Goal: Information Seeking & Learning: Learn about a topic

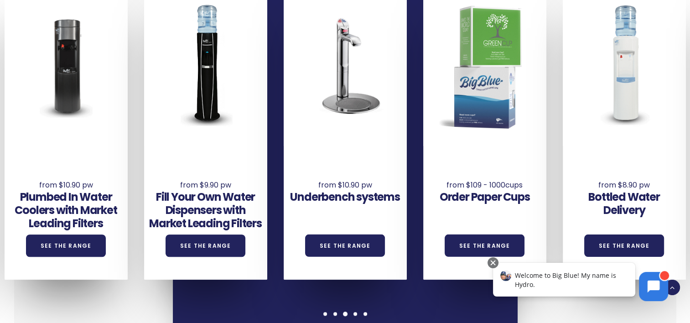
scroll to position [651, 0]
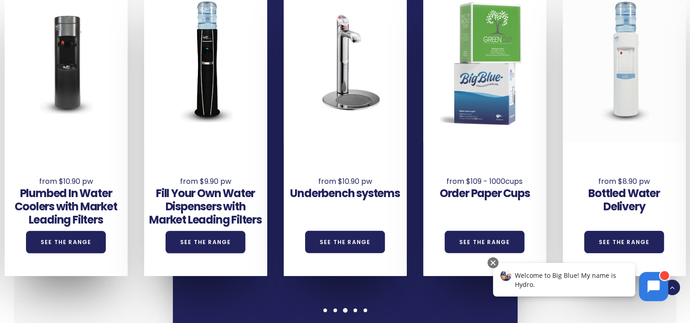
click at [670, 109] on div at bounding box center [624, 61] width 123 height 164
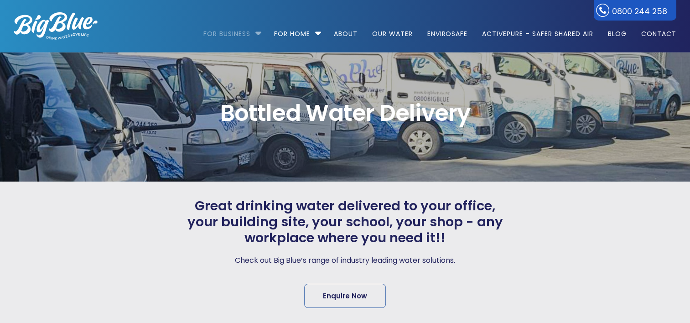
click at [254, 34] on li "For Business Bottled Water Delivery Plumbed in Water Coolers Hot & Cold Water D…" at bounding box center [234, 30] width 62 height 52
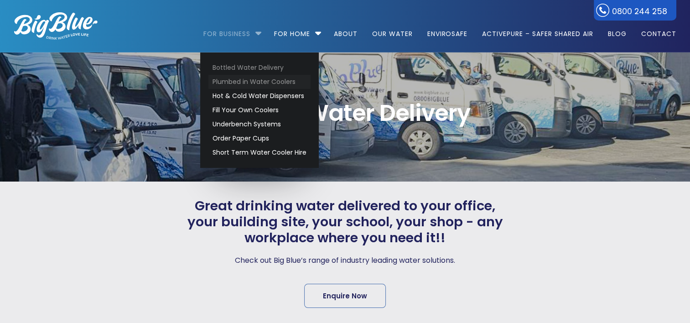
click at [254, 86] on link "Plumbed in Water Coolers" at bounding box center [259, 82] width 102 height 14
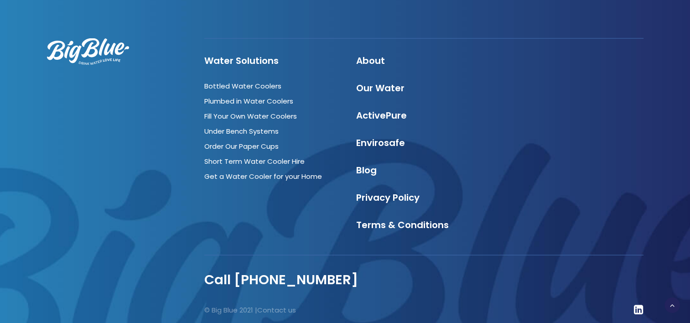
scroll to position [1902, 0]
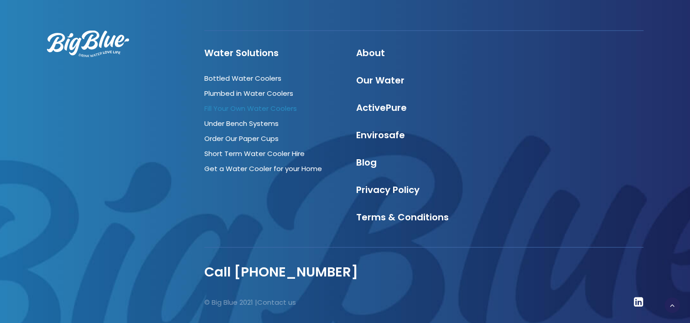
click at [280, 109] on link "Fill Your Own Water Coolers" at bounding box center [250, 109] width 93 height 10
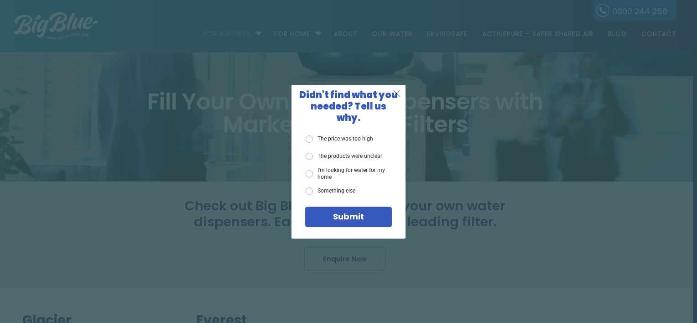
click at [400, 98] on span "X" at bounding box center [397, 93] width 8 height 11
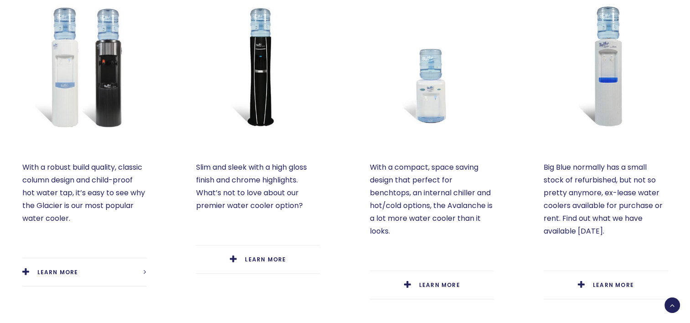
scroll to position [420, 0]
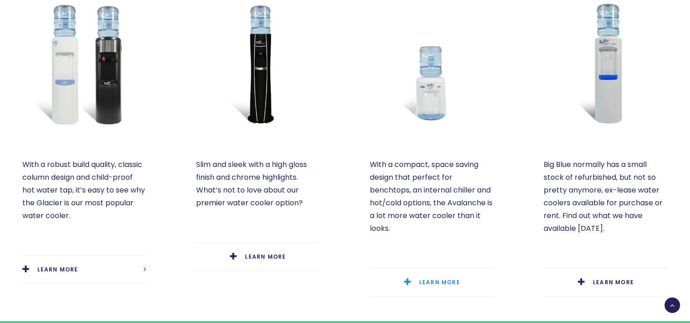
click at [429, 278] on span "LEARN MORE" at bounding box center [439, 282] width 41 height 8
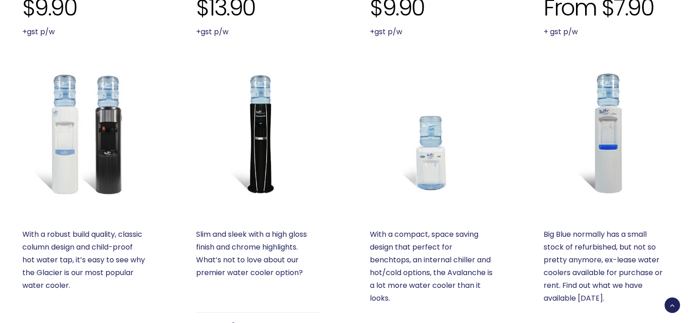
scroll to position [342, 0]
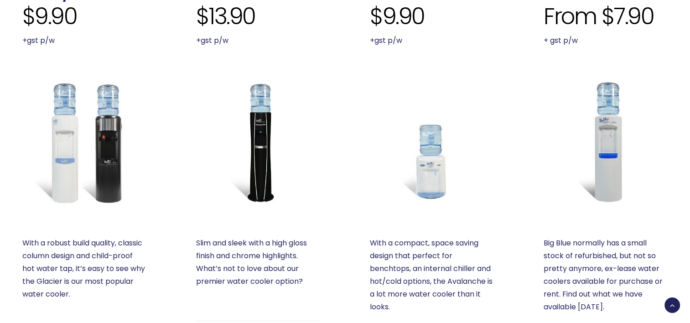
click at [427, 162] on img at bounding box center [432, 142] width 124 height 124
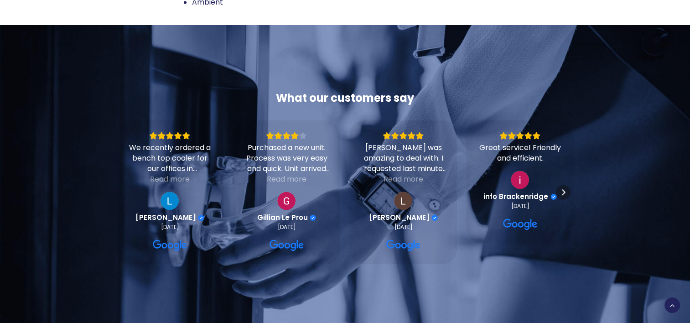
scroll to position [1356, 0]
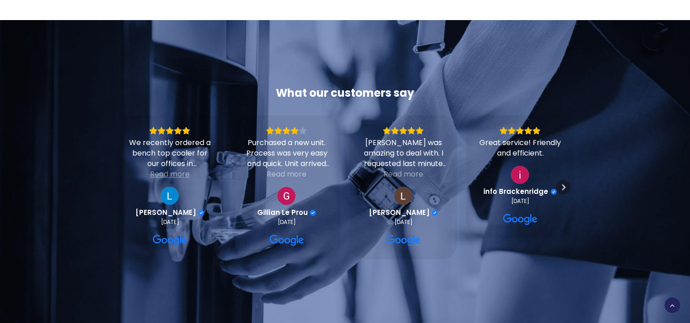
click at [177, 169] on div "Read more" at bounding box center [170, 174] width 40 height 10
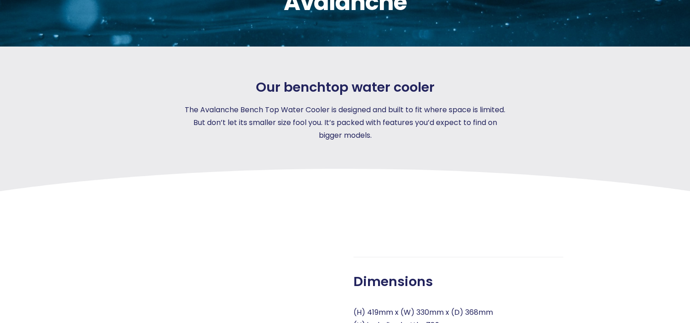
scroll to position [69, 0]
